Goal: Obtain resource: Obtain resource

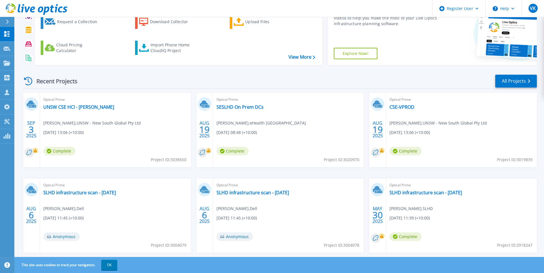
scroll to position [68, 0]
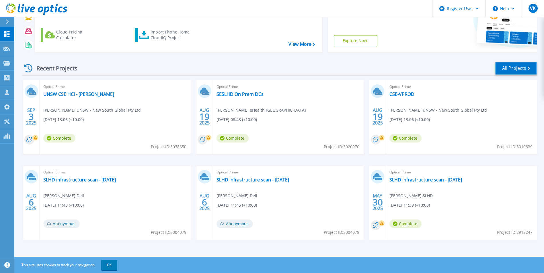
click at [514, 68] on link "All Projects" at bounding box center [516, 68] width 42 height 13
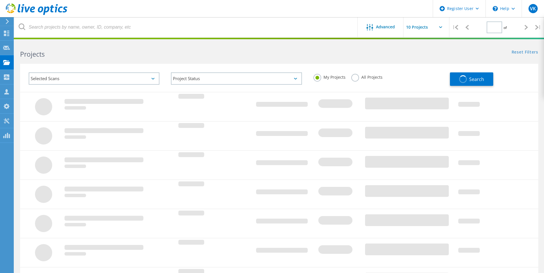
type input "1"
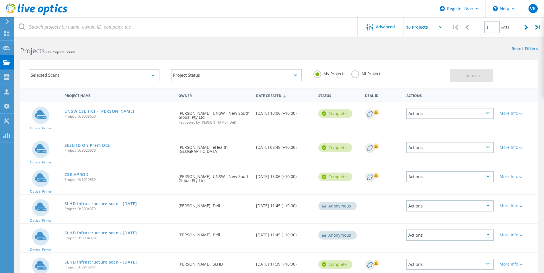
scroll to position [3, 0]
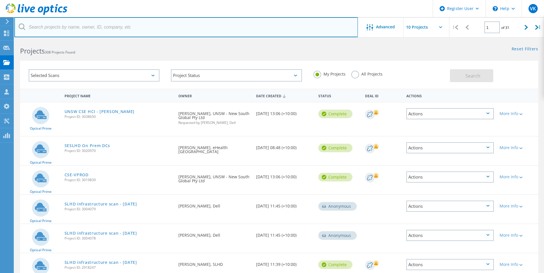
click at [134, 28] on input "text" at bounding box center [185, 27] width 343 height 20
type input "univ"
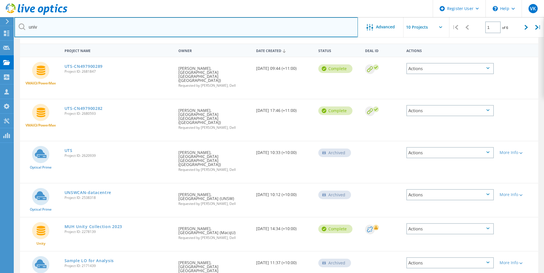
scroll to position [49, 0]
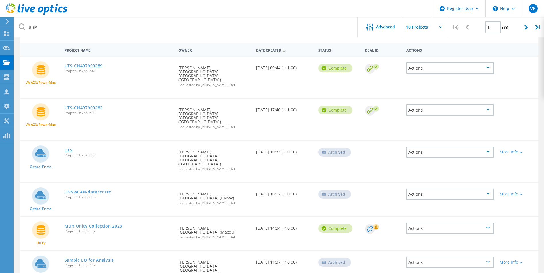
click at [67, 148] on link "UTS" at bounding box center [69, 150] width 8 height 4
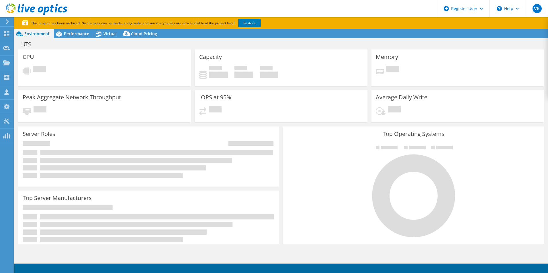
select select "[GEOGRAPHIC_DATA]"
select select "USD"
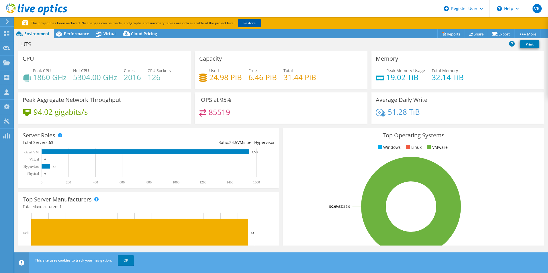
click at [255, 21] on link "Restore" at bounding box center [249, 23] width 23 height 8
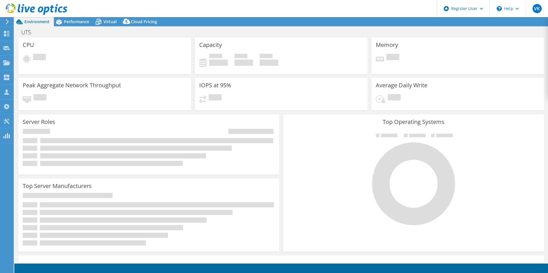
select select "[GEOGRAPHIC_DATA]"
select select "USD"
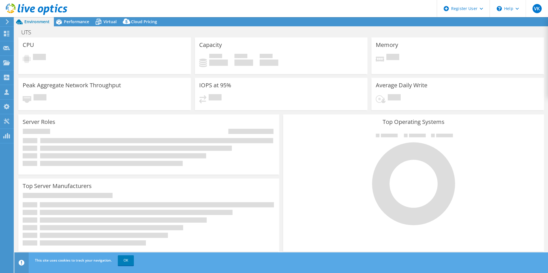
select select "Australia"
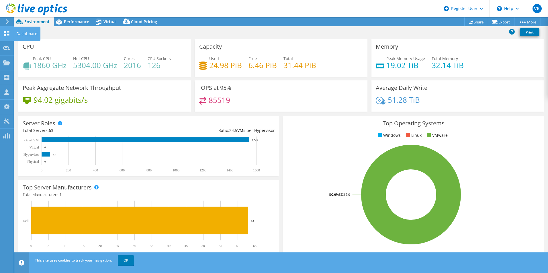
click at [5, 35] on use at bounding box center [6, 33] width 5 height 5
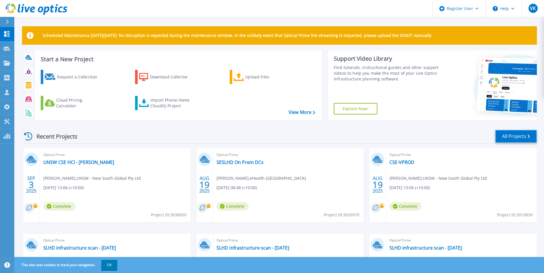
click at [524, 137] on link "All Projects" at bounding box center [516, 136] width 42 height 13
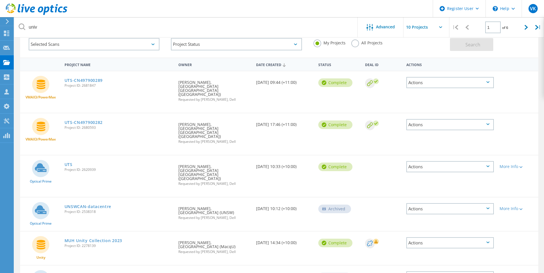
scroll to position [34, 0]
click at [528, 28] on icon at bounding box center [525, 27] width 3 height 5
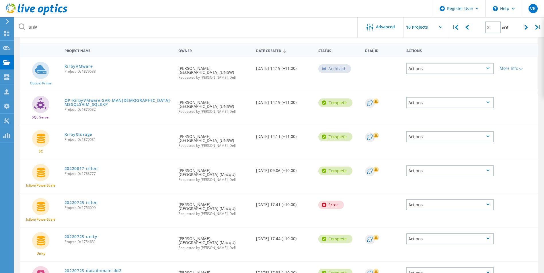
scroll to position [0, 0]
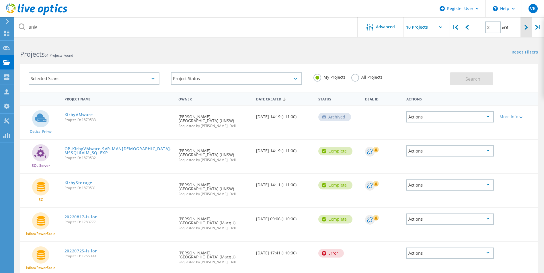
click at [528, 27] on icon at bounding box center [525, 27] width 3 height 5
type input "3"
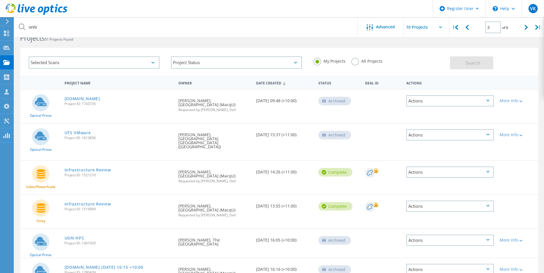
scroll to position [16, 0]
click at [100, 98] on link "unity.mqauth.uni.mq.edu.au" at bounding box center [83, 99] width 36 height 4
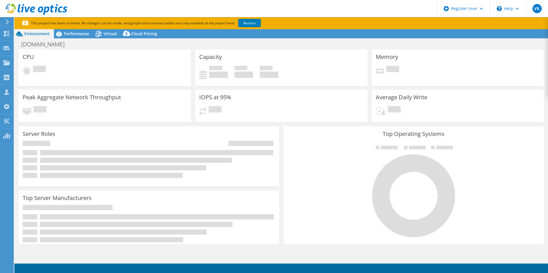
select select "USD"
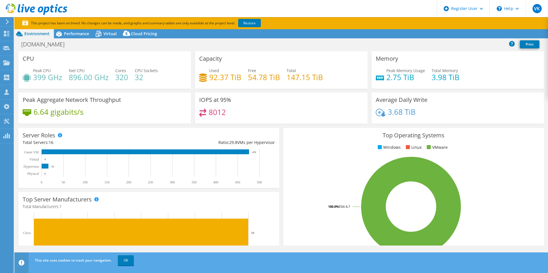
select select "[GEOGRAPHIC_DATA]"
click at [126, 261] on link "OK" at bounding box center [126, 261] width 16 height 10
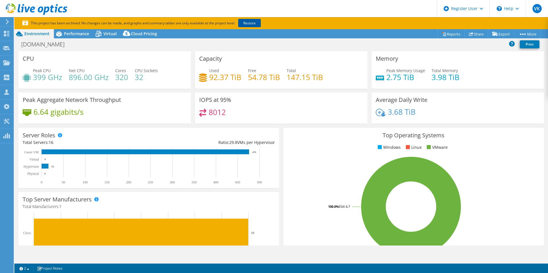
click at [254, 22] on link "Restore" at bounding box center [249, 23] width 23 height 8
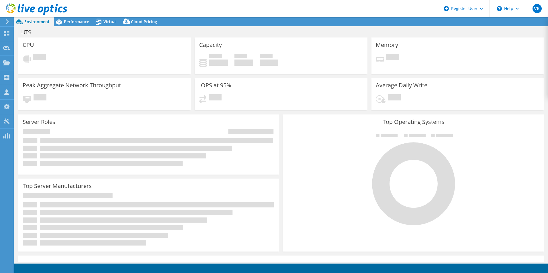
select select "USD"
select select "[GEOGRAPHIC_DATA]"
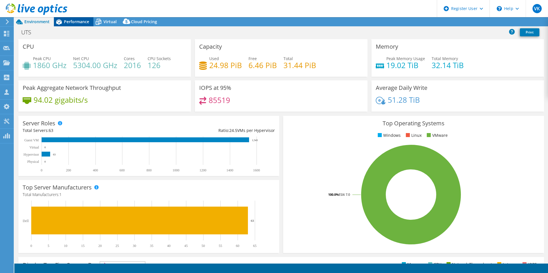
click at [81, 20] on span "Performance" at bounding box center [76, 21] width 25 height 5
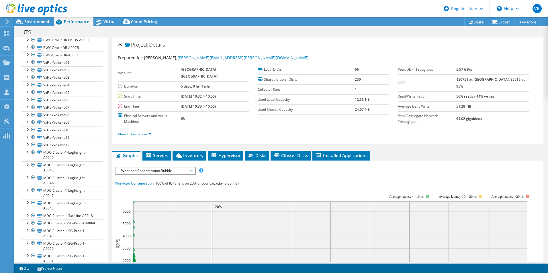
scroll to position [1383, 0]
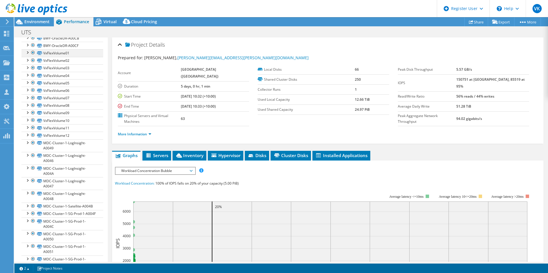
click at [34, 56] on div at bounding box center [33, 52] width 6 height 7
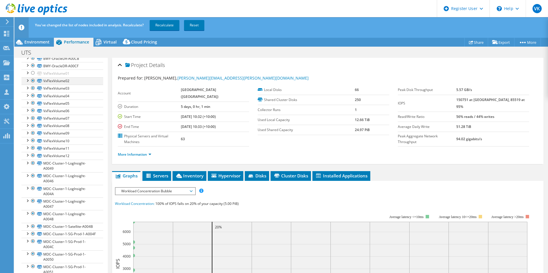
click at [33, 84] on div at bounding box center [33, 80] width 6 height 7
click at [33, 92] on div at bounding box center [33, 88] width 6 height 7
click at [32, 99] on div at bounding box center [33, 95] width 6 height 7
click at [32, 107] on div at bounding box center [33, 103] width 6 height 7
click at [33, 114] on div at bounding box center [33, 110] width 6 height 7
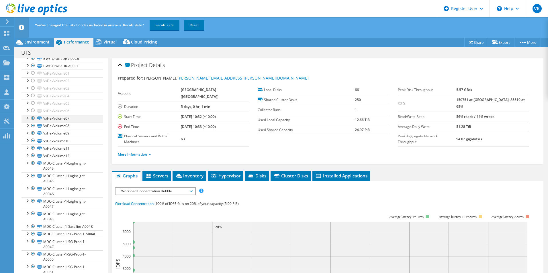
click at [34, 122] on div at bounding box center [33, 118] width 6 height 7
click at [33, 129] on div at bounding box center [33, 125] width 6 height 7
click at [34, 137] on div at bounding box center [33, 133] width 6 height 7
click at [34, 144] on div at bounding box center [33, 140] width 6 height 7
click at [34, 152] on div at bounding box center [33, 148] width 6 height 7
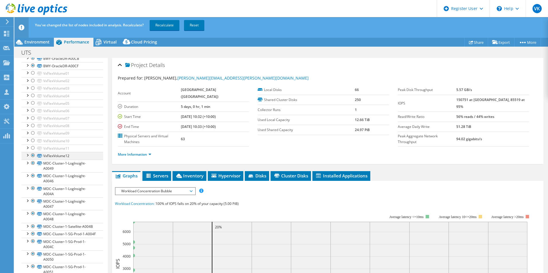
click at [34, 159] on div at bounding box center [33, 155] width 6 height 7
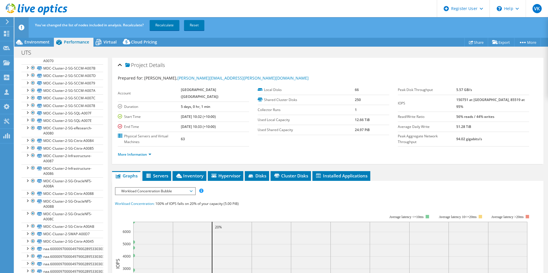
scroll to position [2557, 0]
click at [263, 176] on span "Disks" at bounding box center [257, 176] width 19 height 6
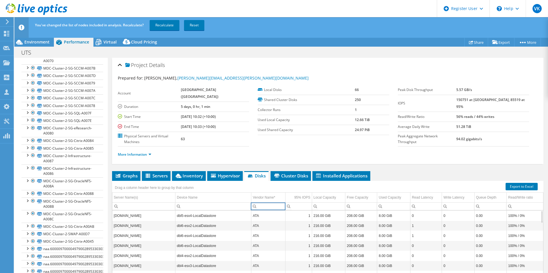
click at [271, 206] on input "Column Vendor Name*, Filter cell" at bounding box center [268, 206] width 34 height 7
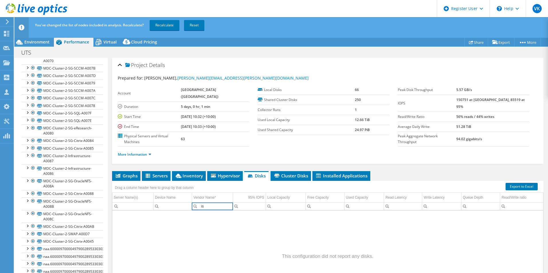
type input "i"
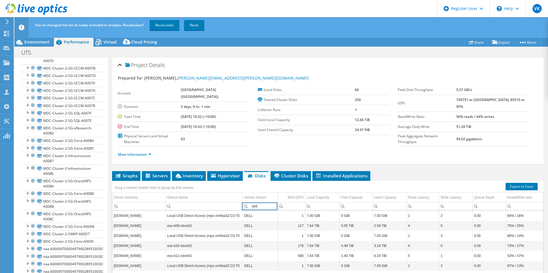
scroll to position [42, 0]
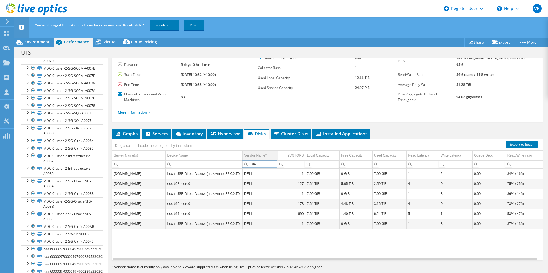
type input "d"
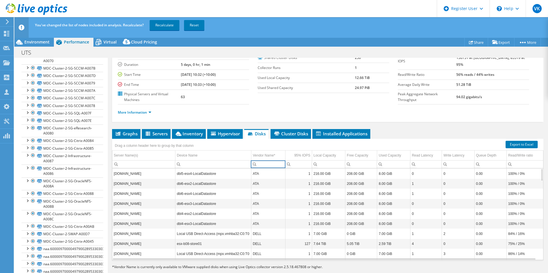
click at [261, 167] on input "Column Vendor Name*, Filter cell" at bounding box center [268, 164] width 34 height 7
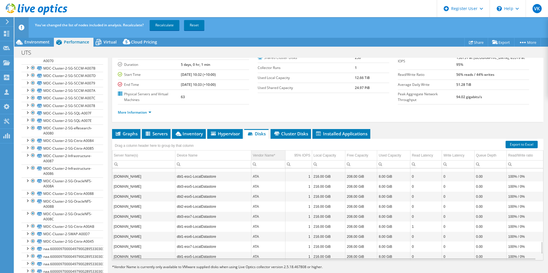
click at [268, 155] on div "Vendor Name*" at bounding box center [264, 155] width 22 height 7
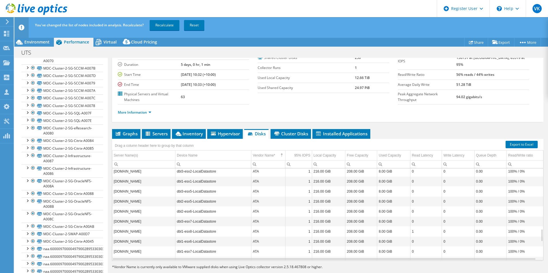
scroll to position [425, 0]
click at [297, 130] on li "Cluster Disks" at bounding box center [291, 134] width 40 height 10
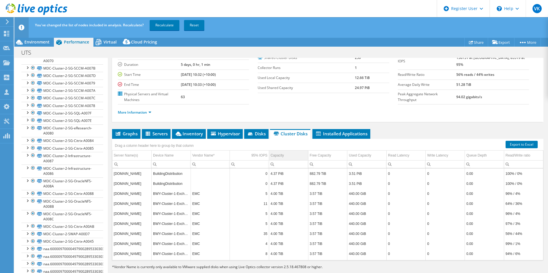
click at [288, 155] on td "Capacity" at bounding box center [288, 156] width 39 height 10
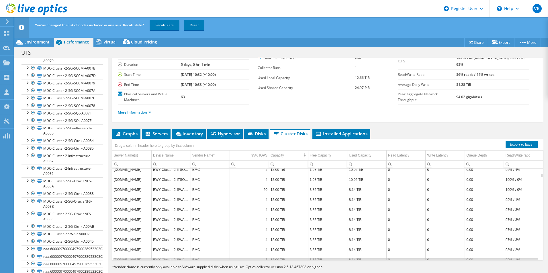
scroll to position [11, 0]
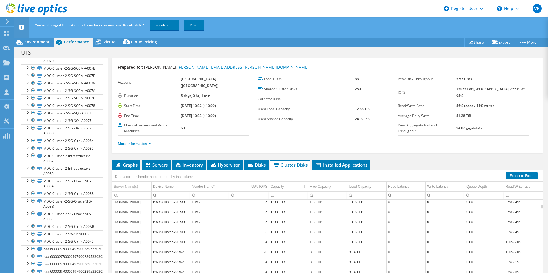
click at [289, 128] on section "Account [GEOGRAPHIC_DATA] [GEOGRAPHIC_DATA] ([GEOGRAPHIC_DATA]) Duration 5 days…" at bounding box center [258, 105] width 280 height 62
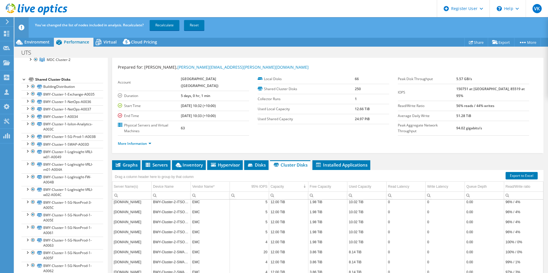
scroll to position [0, 0]
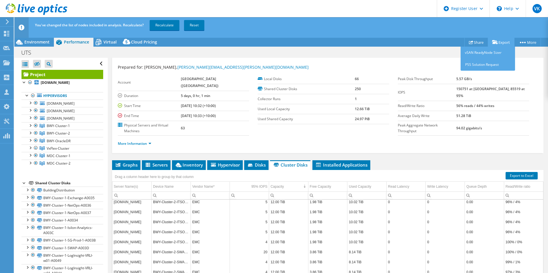
click at [502, 42] on link "Export" at bounding box center [501, 42] width 27 height 9
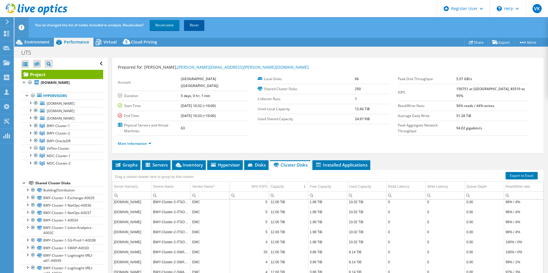
click at [192, 26] on link "Reset" at bounding box center [194, 25] width 20 height 10
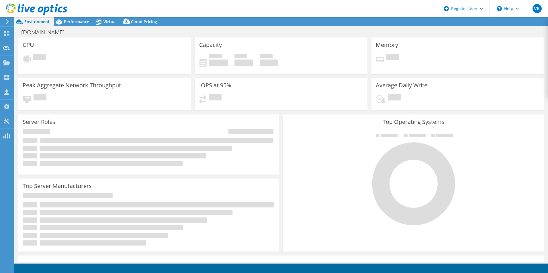
select select "[GEOGRAPHIC_DATA]"
select select "USD"
